Goal: Task Accomplishment & Management: Manage account settings

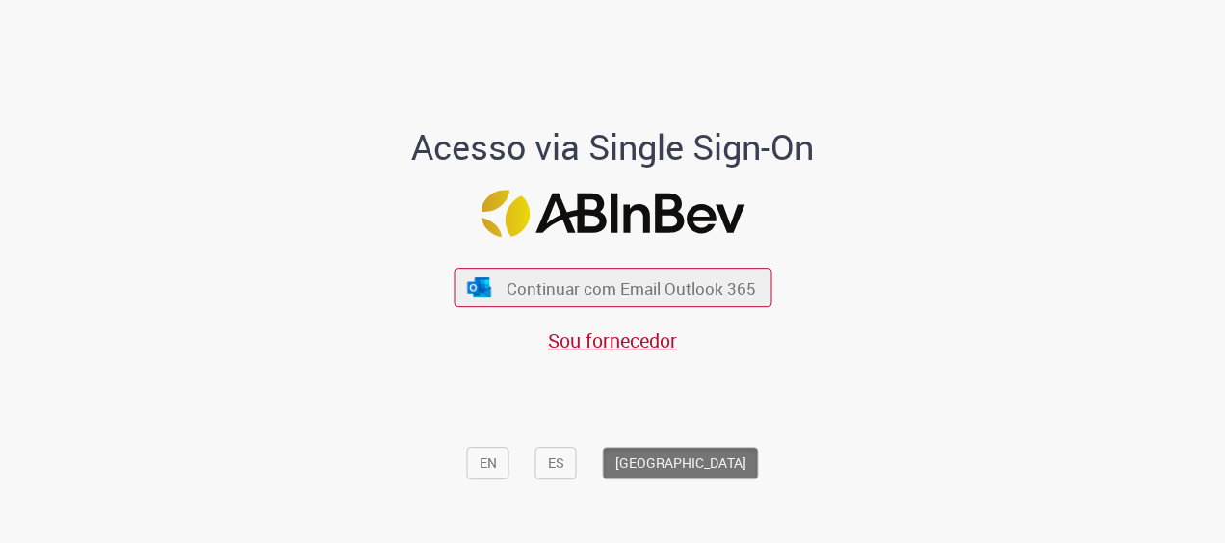
click at [657, 301] on button "Continuar com Email Outlook 365" at bounding box center [612, 287] width 318 height 39
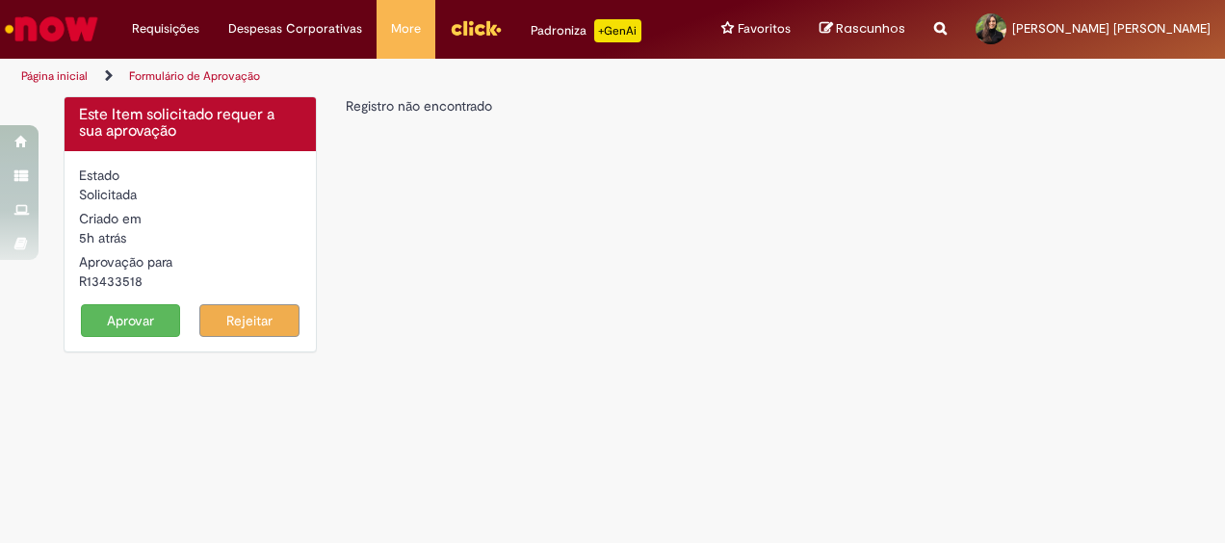
click at [196, 73] on link "Formulário de Aprovação" at bounding box center [194, 75] width 131 height 15
click at [65, 80] on link "Página inicial" at bounding box center [54, 75] width 66 height 15
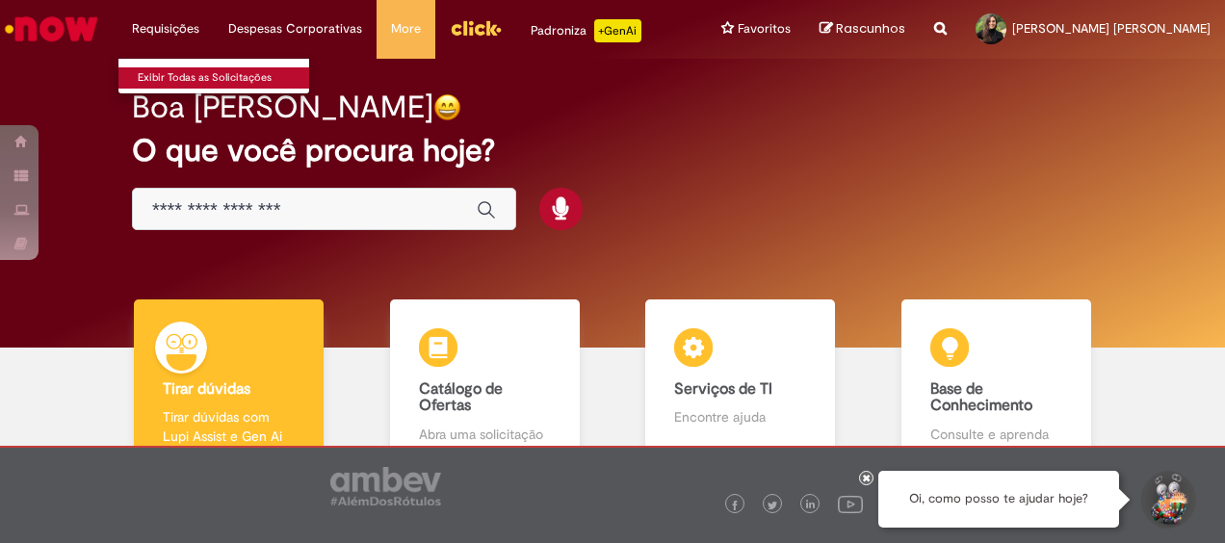
click at [189, 73] on link "Exibir Todas as Solicitações" at bounding box center [224, 77] width 212 height 21
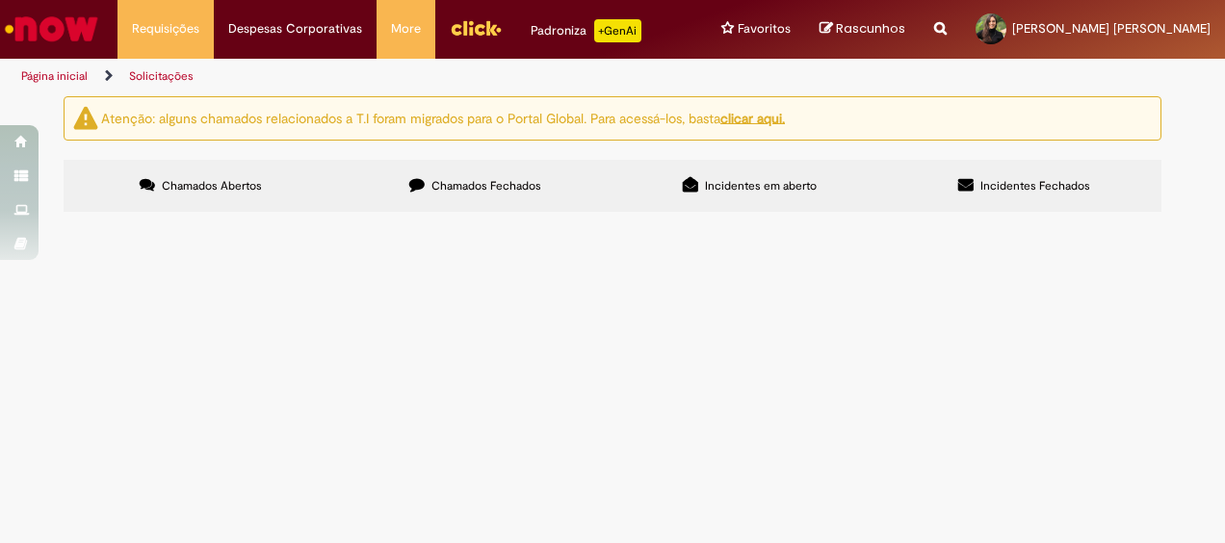
click at [579, 184] on label "Chamados Fechados" at bounding box center [475, 186] width 274 height 52
click at [755, 178] on span "Incidentes em aberto" at bounding box center [761, 185] width 112 height 15
click at [290, 179] on label "Chamados Abertos" at bounding box center [201, 186] width 274 height 52
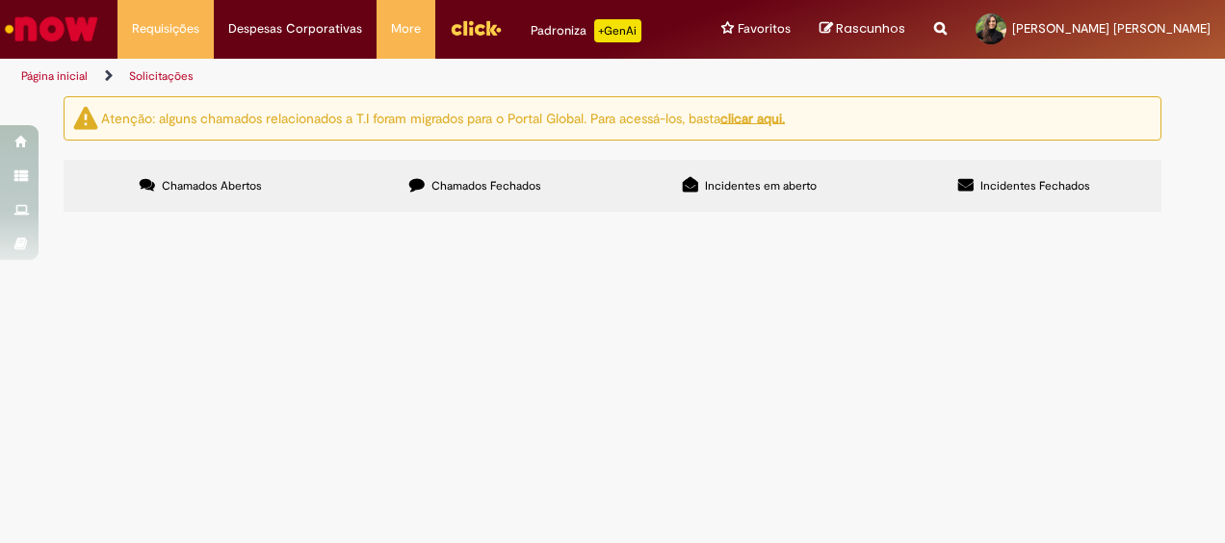
click at [0, 0] on button at bounding box center [0, 0] width 0 height 0
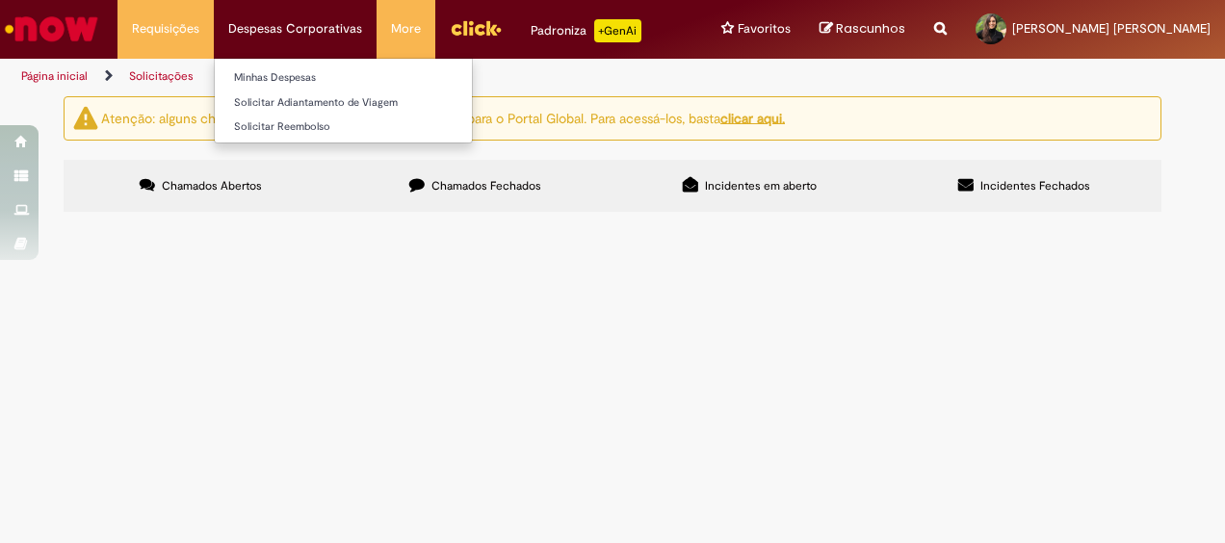
click at [214, 51] on li "Despesas Corporativas Minhas Despesas Solicitar Adiantamento de Viagem Solicita…" at bounding box center [165, 29] width 96 height 58
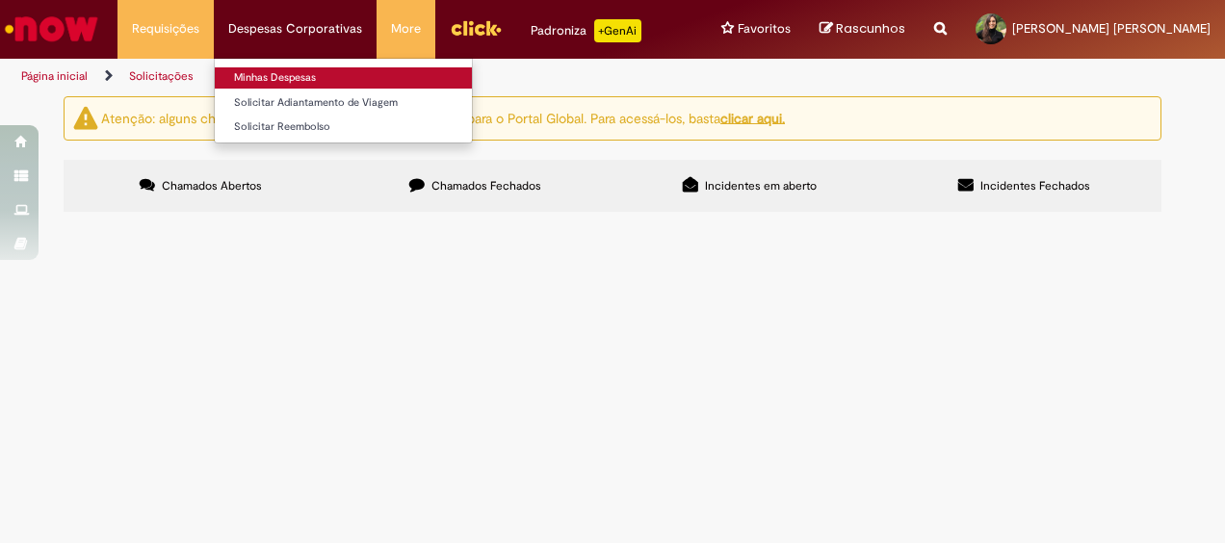
click at [335, 85] on link "Minhas Despesas" at bounding box center [343, 77] width 257 height 21
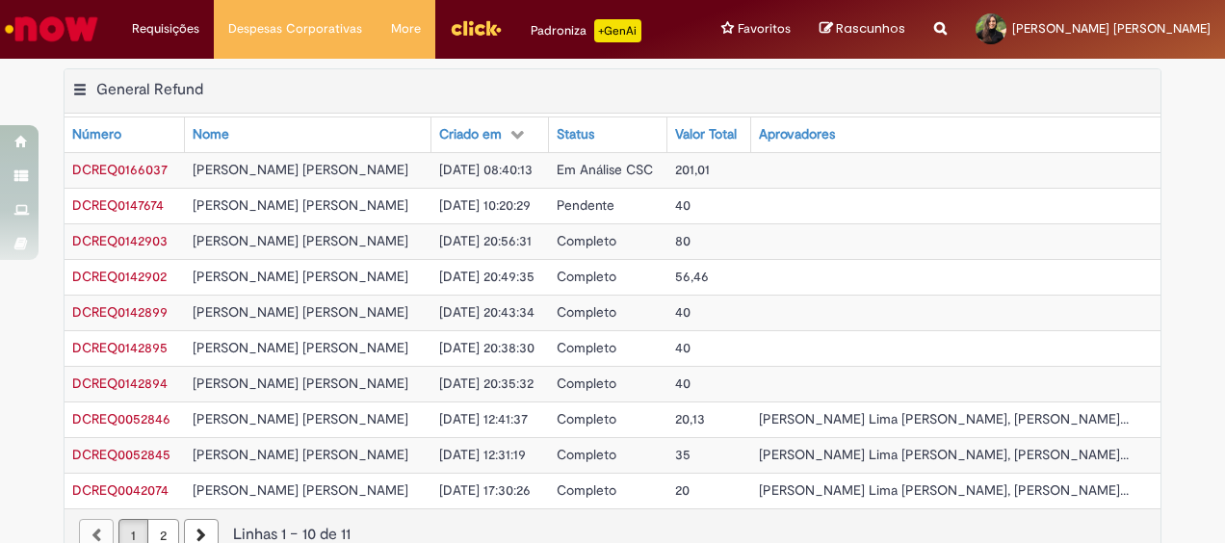
click at [133, 208] on span "DCREQ0147674" at bounding box center [117, 204] width 91 height 17
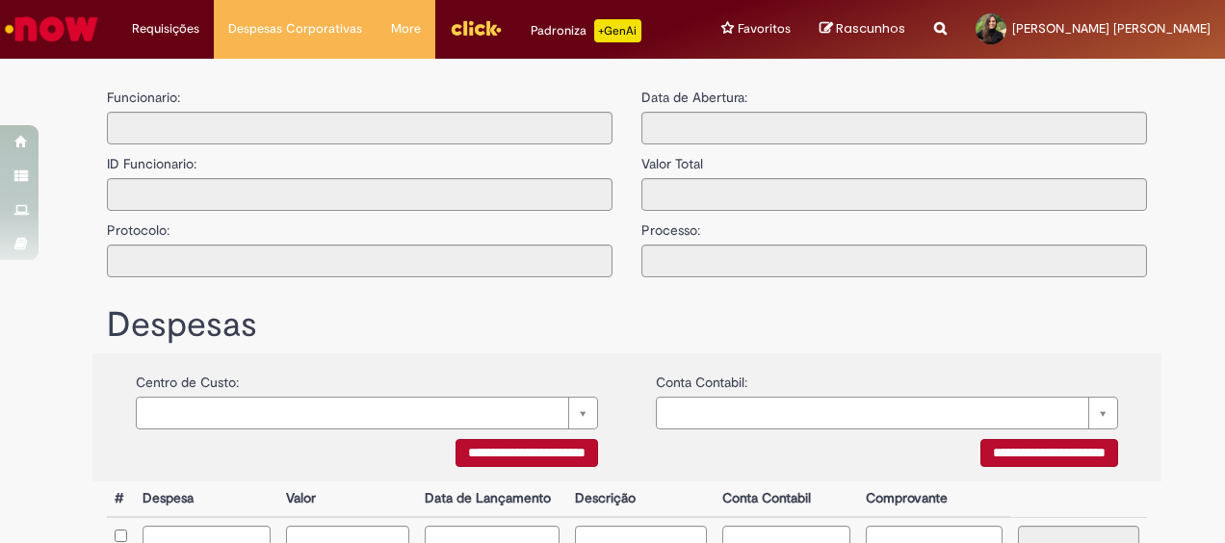
type input "**********"
